Goal: Transaction & Acquisition: Purchase product/service

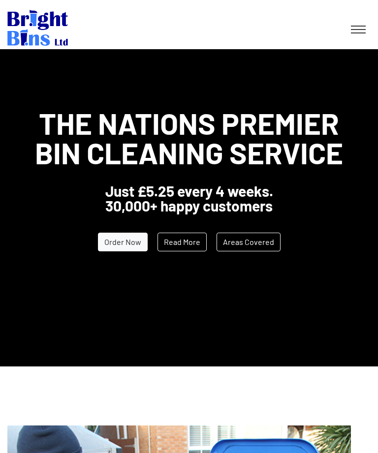
click at [187, 244] on link "Read More" at bounding box center [181, 242] width 49 height 19
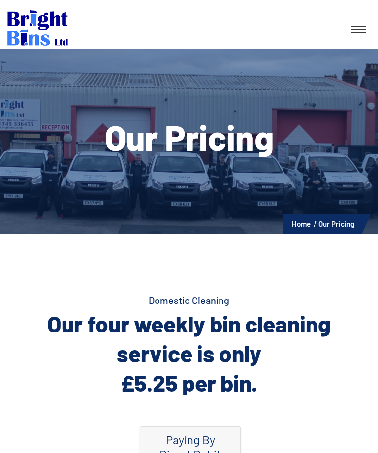
click at [357, 30] on link at bounding box center [358, 30] width 25 height 18
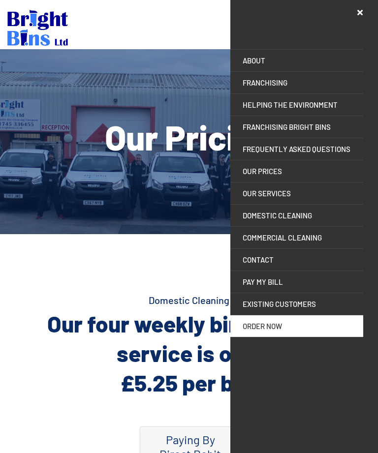
click at [334, 154] on link "Frequently Asked Questions" at bounding box center [296, 149] width 133 height 22
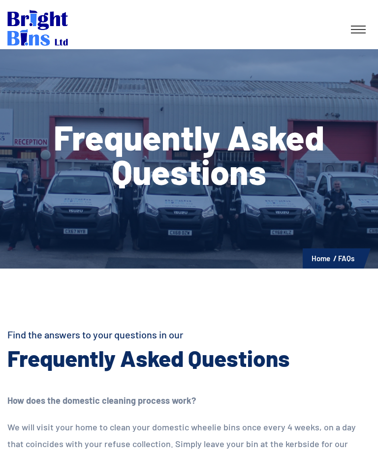
click at [358, 33] on link at bounding box center [358, 30] width 25 height 18
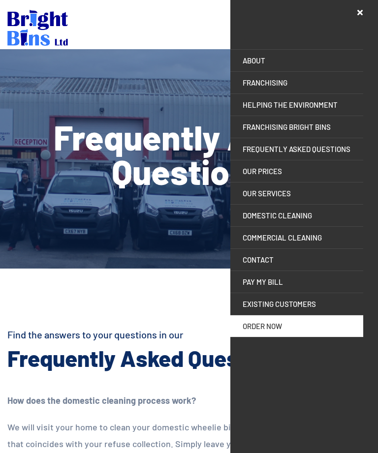
click at [250, 172] on link "OUR PRICES" at bounding box center [296, 171] width 133 height 22
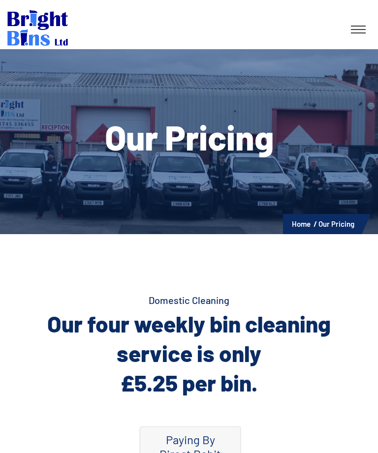
click at [351, 30] on link at bounding box center [358, 30] width 25 height 18
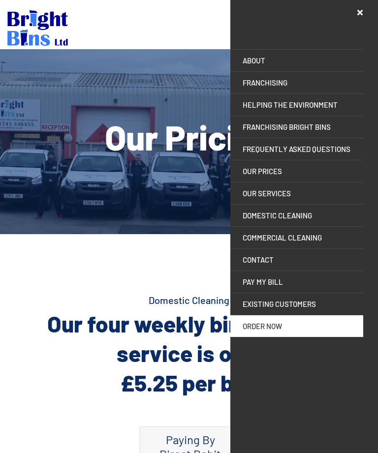
click at [243, 204] on link "OUR SERVICES" at bounding box center [296, 193] width 133 height 22
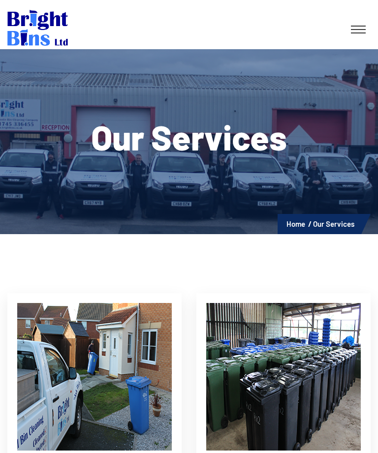
click at [356, 27] on link at bounding box center [358, 30] width 25 height 18
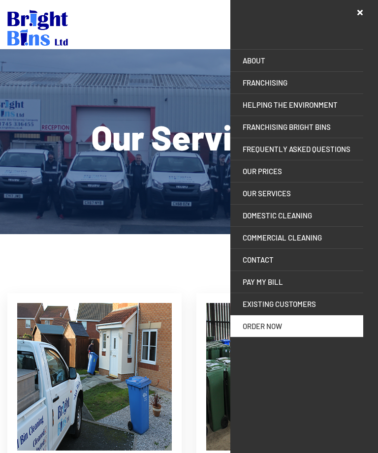
click at [244, 173] on link "OUR PRICES" at bounding box center [296, 171] width 133 height 22
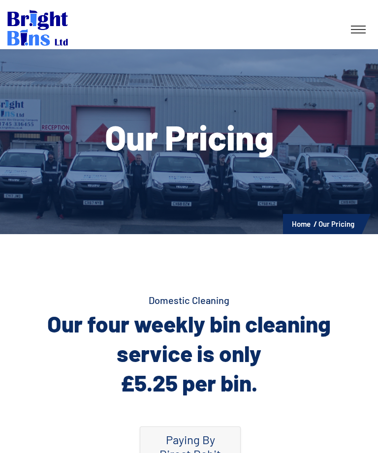
click at [362, 30] on icon at bounding box center [358, 29] width 15 height 1
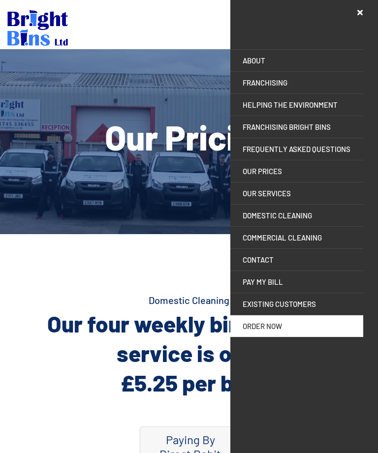
click at [313, 221] on link "Domestic Cleaning" at bounding box center [296, 216] width 133 height 22
click at [271, 174] on link "OUR PRICES" at bounding box center [296, 171] width 133 height 22
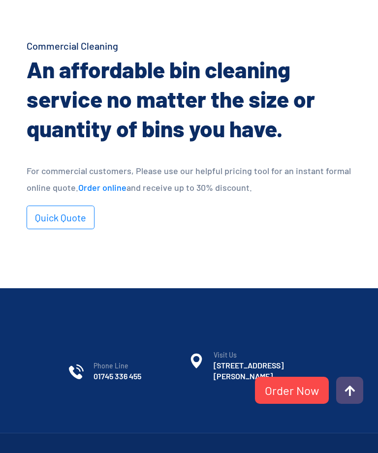
scroll to position [771, 0]
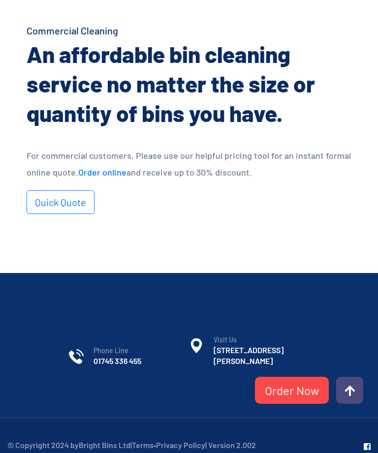
click at [50, 194] on link "Quick Quote" at bounding box center [61, 202] width 68 height 24
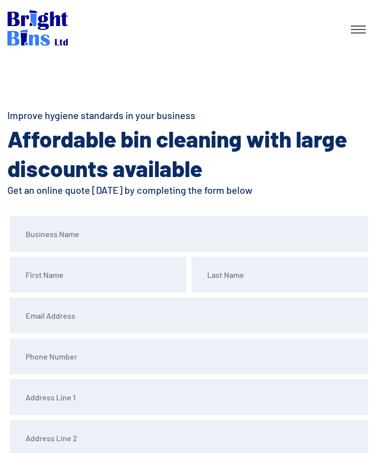
click at [362, 35] on link at bounding box center [358, 30] width 25 height 18
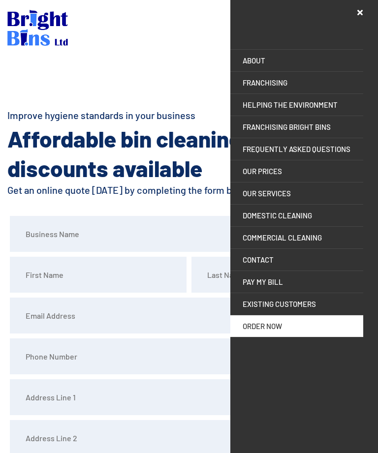
click at [305, 150] on link "Frequently Asked Questions" at bounding box center [296, 149] width 133 height 22
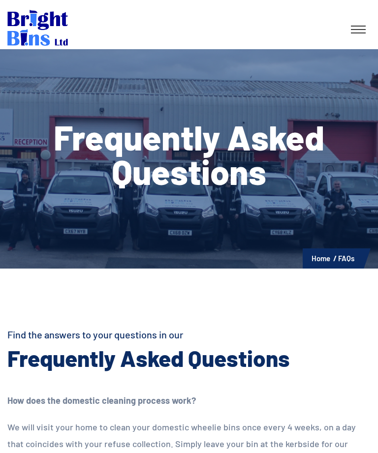
click at [365, 28] on link at bounding box center [358, 30] width 25 height 18
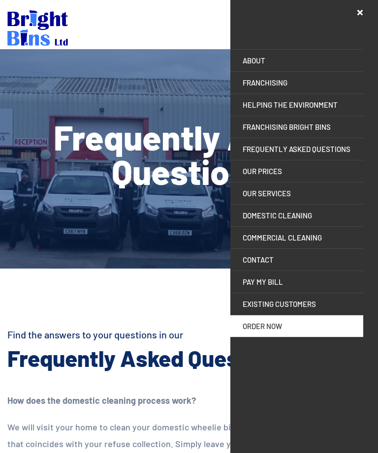
click at [279, 199] on link "OUR SERVICES" at bounding box center [296, 193] width 133 height 22
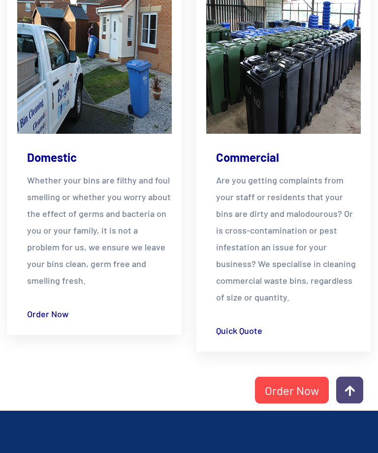
scroll to position [317, 0]
click at [45, 305] on link "Order Now" at bounding box center [47, 313] width 41 height 17
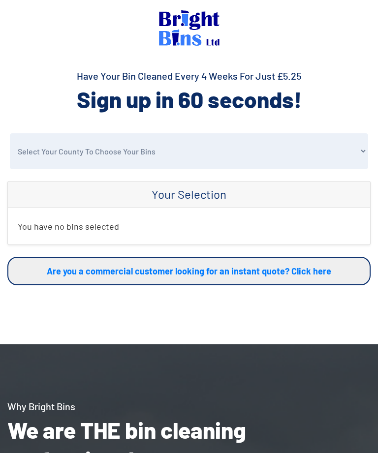
click at [363, 156] on select "Select Your County To Choose Your Bins [GEOGRAPHIC_DATA] [GEOGRAPHIC_DATA] [GEO…" at bounding box center [189, 151] width 358 height 36
